Goal: Browse casually

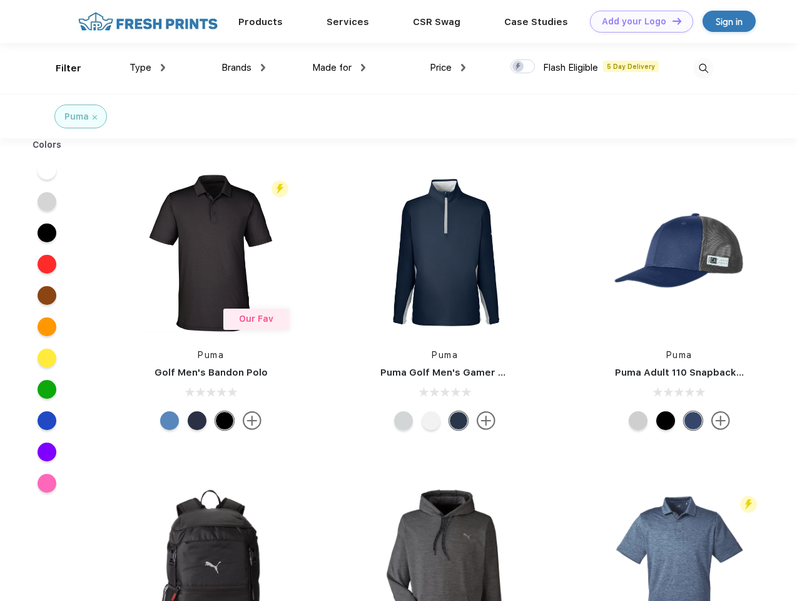
click at [637, 21] on link "Add your Logo Design Tool" at bounding box center [641, 22] width 103 height 22
click at [0, 0] on div "Design Tool" at bounding box center [0, 0] width 0 height 0
click at [671, 21] on link "Add your Logo Design Tool" at bounding box center [641, 22] width 103 height 22
click at [60, 68] on div "Filter" at bounding box center [69, 68] width 26 height 14
click at [148, 68] on span "Type" at bounding box center [141, 67] width 22 height 11
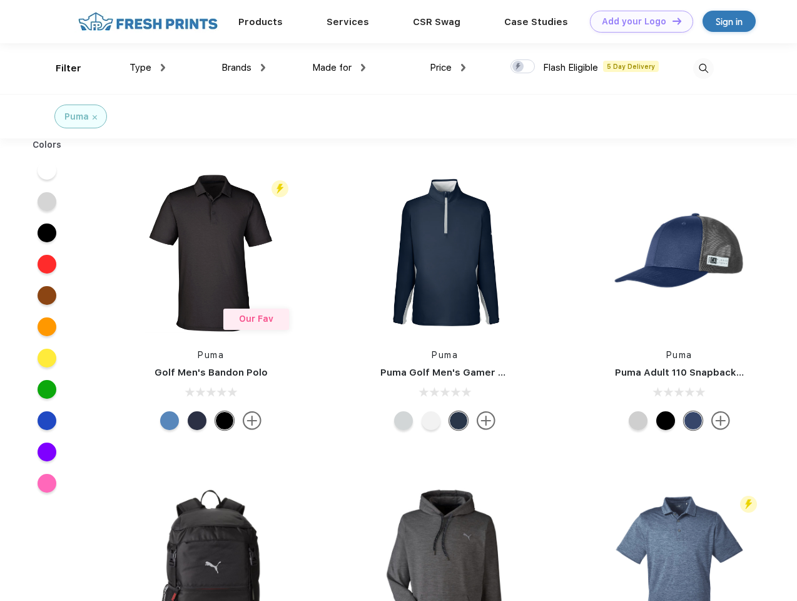
click at [243, 68] on span "Brands" at bounding box center [237, 67] width 30 height 11
click at [339, 68] on span "Made for" at bounding box center [331, 67] width 39 height 11
click at [448, 68] on span "Price" at bounding box center [441, 67] width 22 height 11
click at [523, 67] on div at bounding box center [523, 66] width 24 height 14
click at [519, 67] on input "checkbox" at bounding box center [515, 63] width 8 height 8
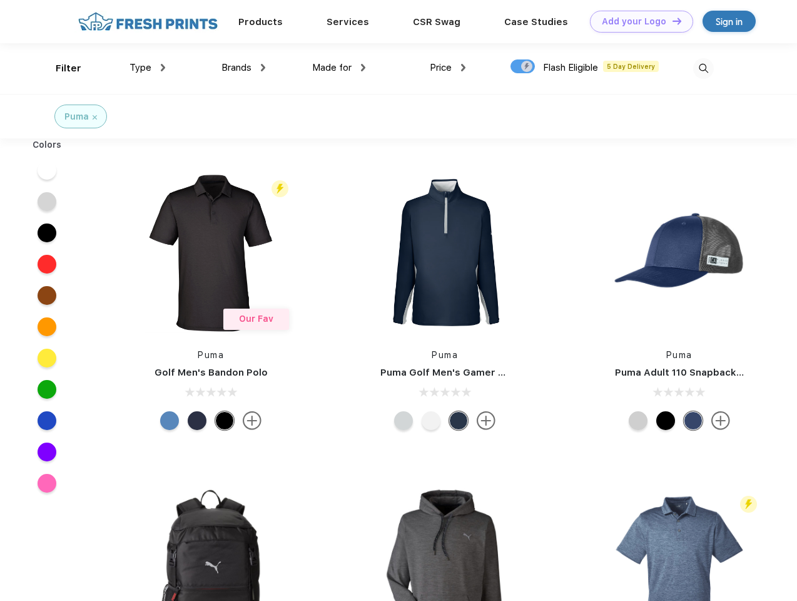
click at [703, 68] on img at bounding box center [703, 68] width 21 height 21
